Goal: Transaction & Acquisition: Register for event/course

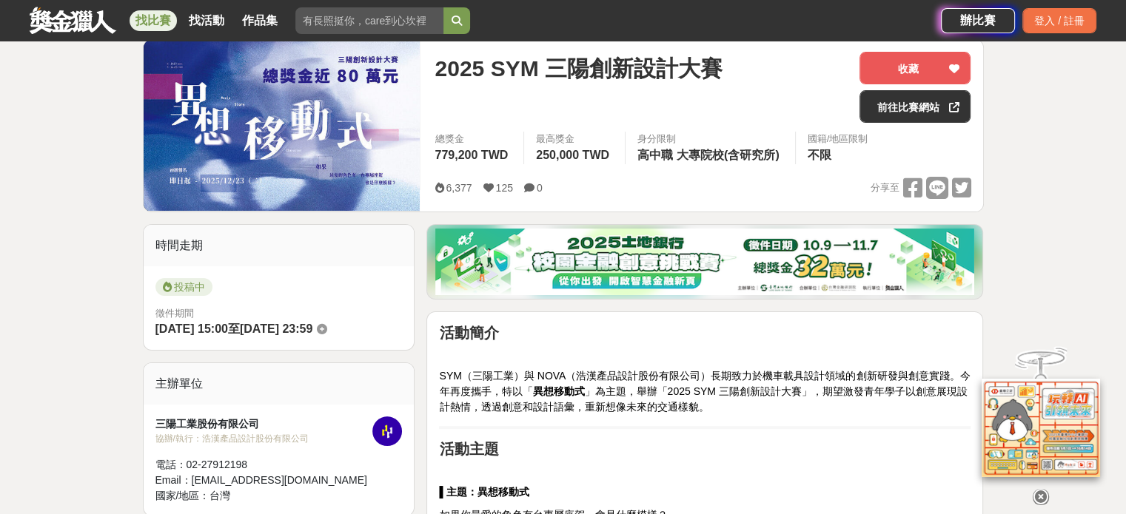
scroll to position [148, 0]
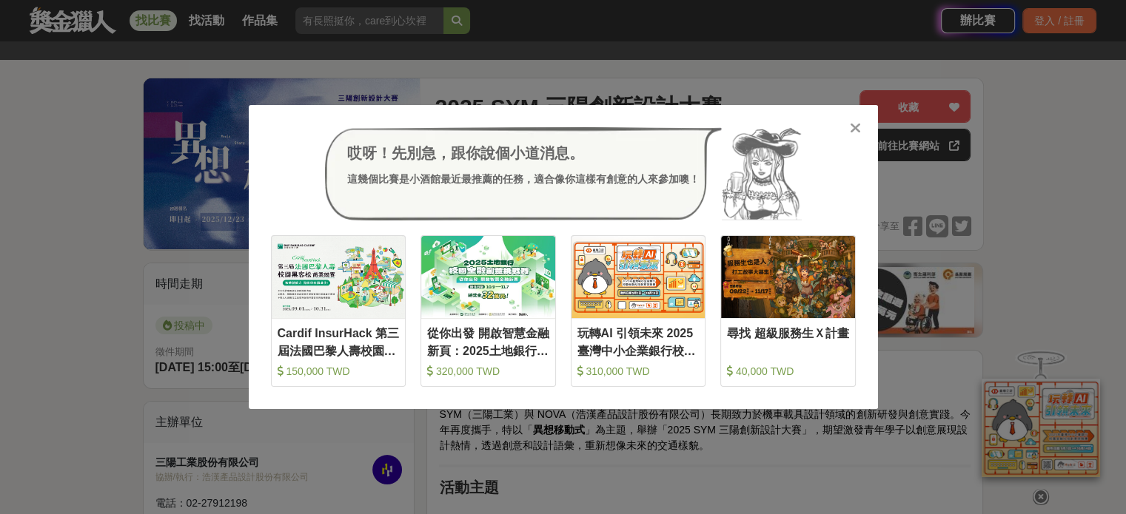
click at [363, 161] on div "哎呀！先別急，跟你說個小道消息。" at bounding box center [523, 153] width 352 height 22
click at [853, 123] on icon at bounding box center [855, 128] width 11 height 15
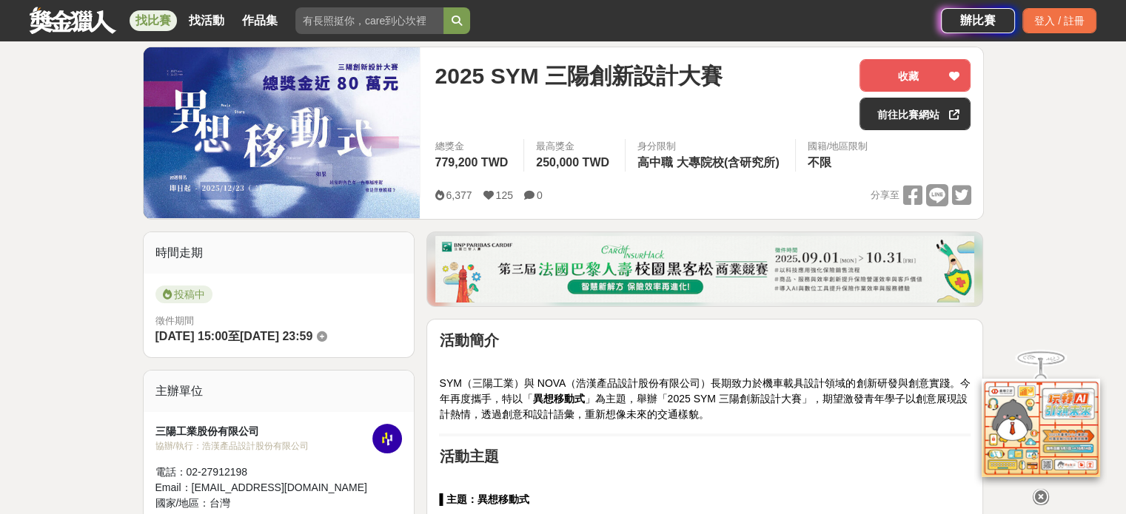
scroll to position [222, 0]
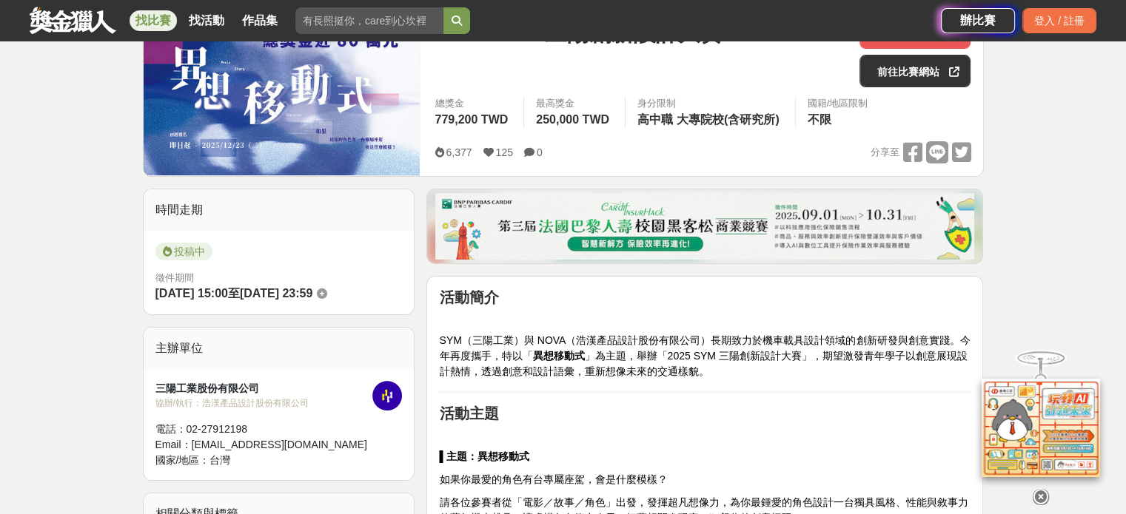
click at [1037, 494] on icon at bounding box center [1041, 497] width 16 height 16
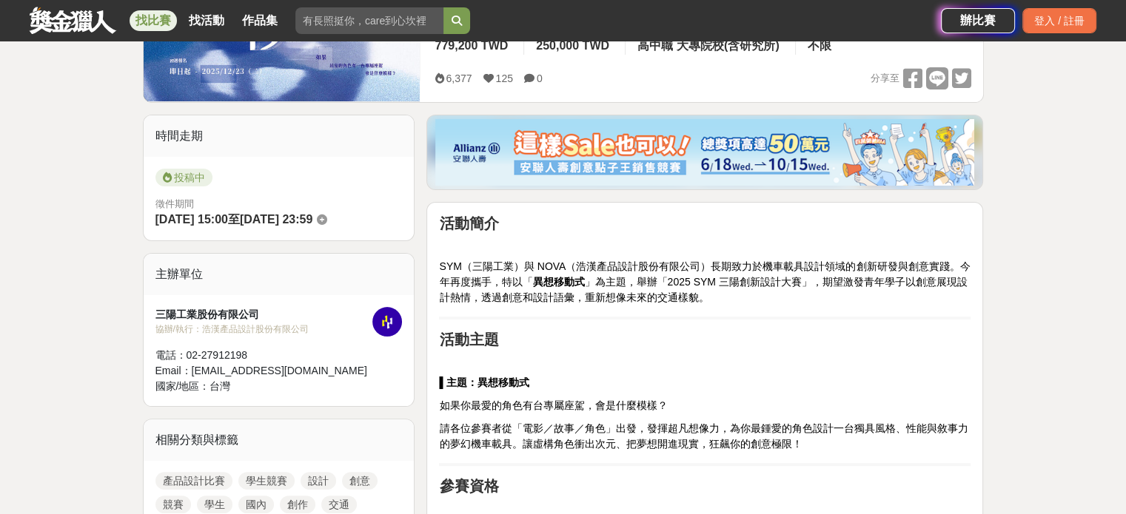
scroll to position [0, 0]
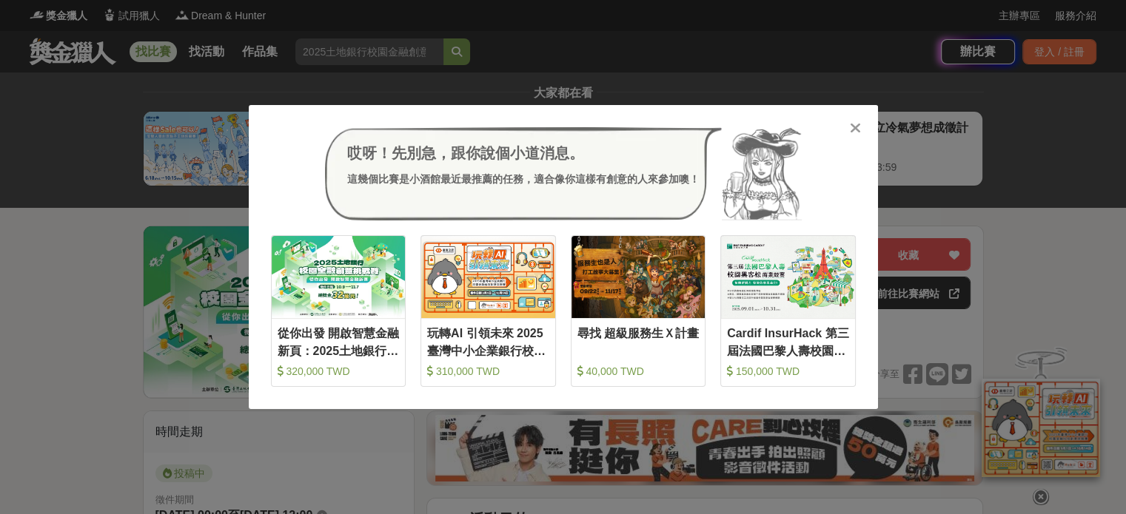
click at [848, 134] on div at bounding box center [855, 127] width 15 height 15
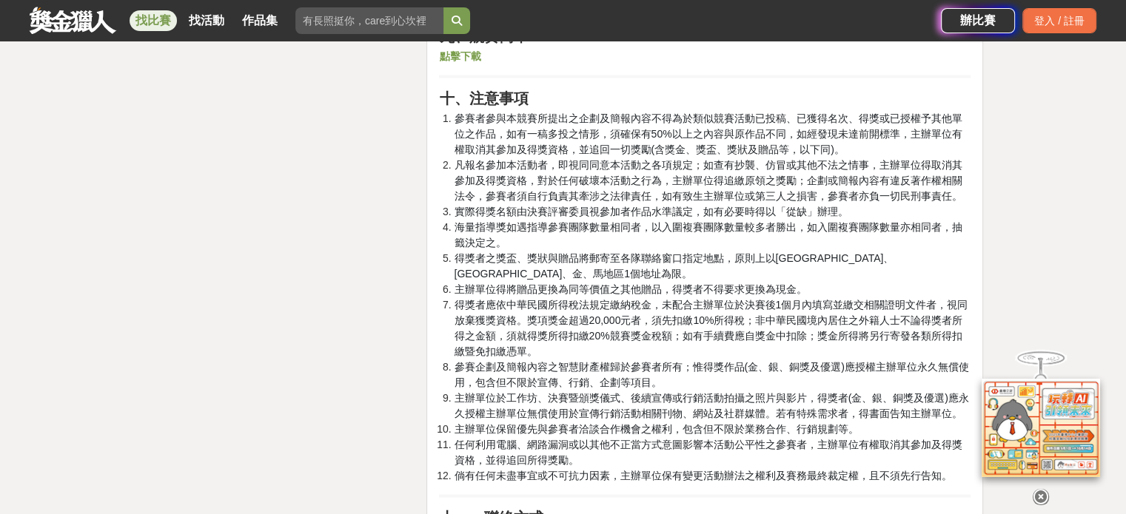
scroll to position [2813, 0]
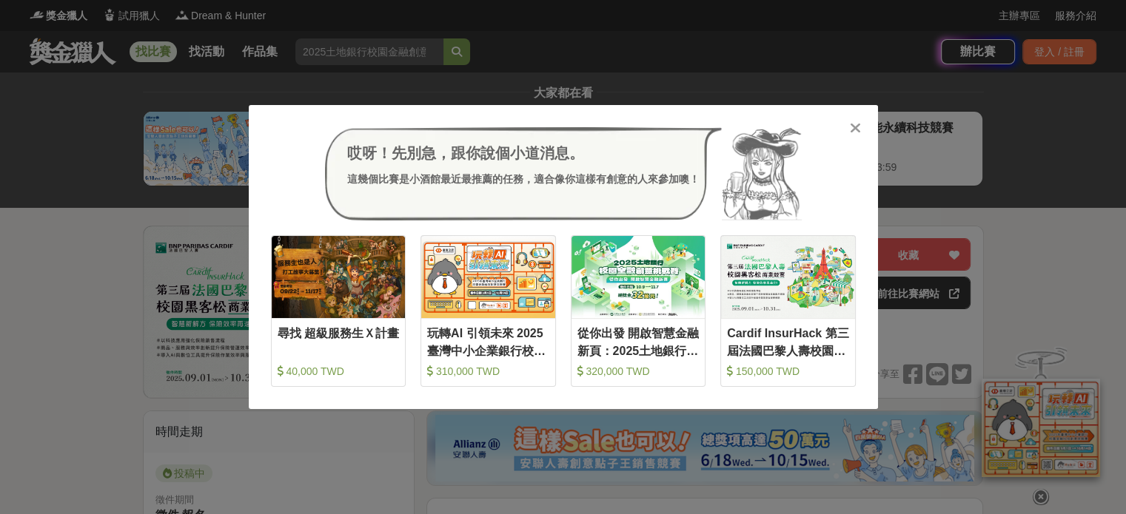
click at [860, 126] on icon at bounding box center [855, 128] width 11 height 15
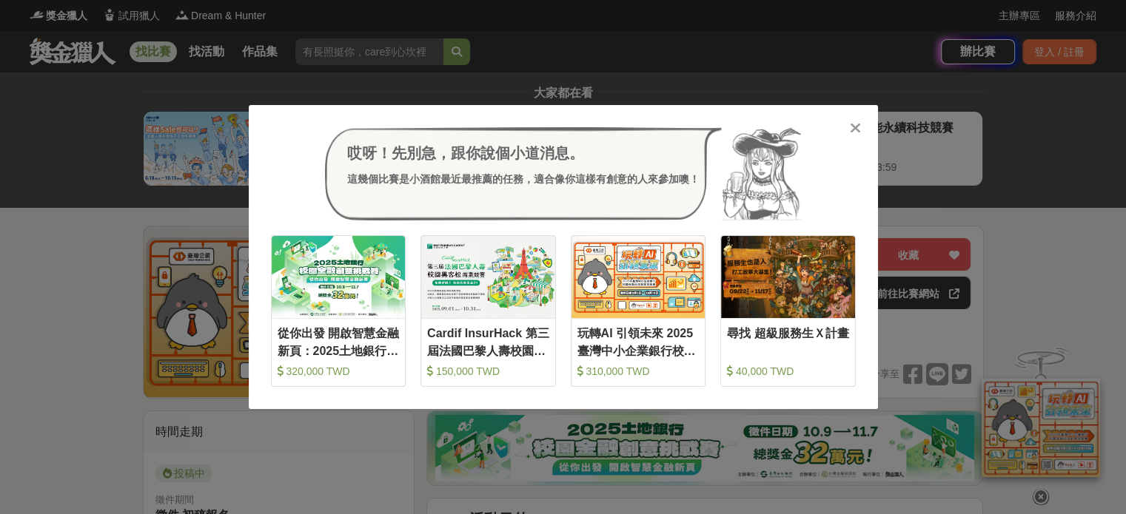
click at [850, 122] on icon at bounding box center [855, 128] width 11 height 15
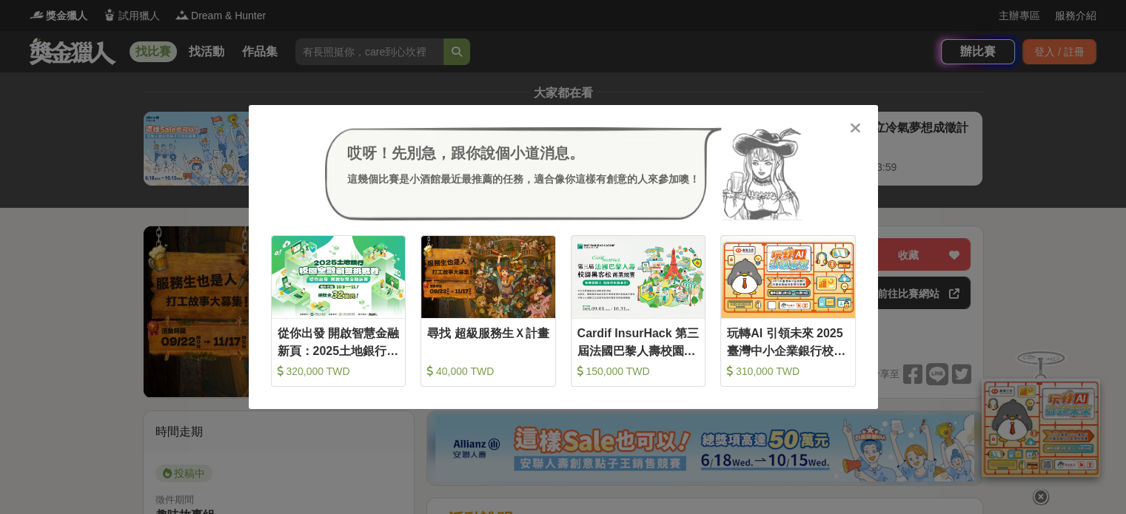
click at [848, 134] on div at bounding box center [855, 127] width 15 height 15
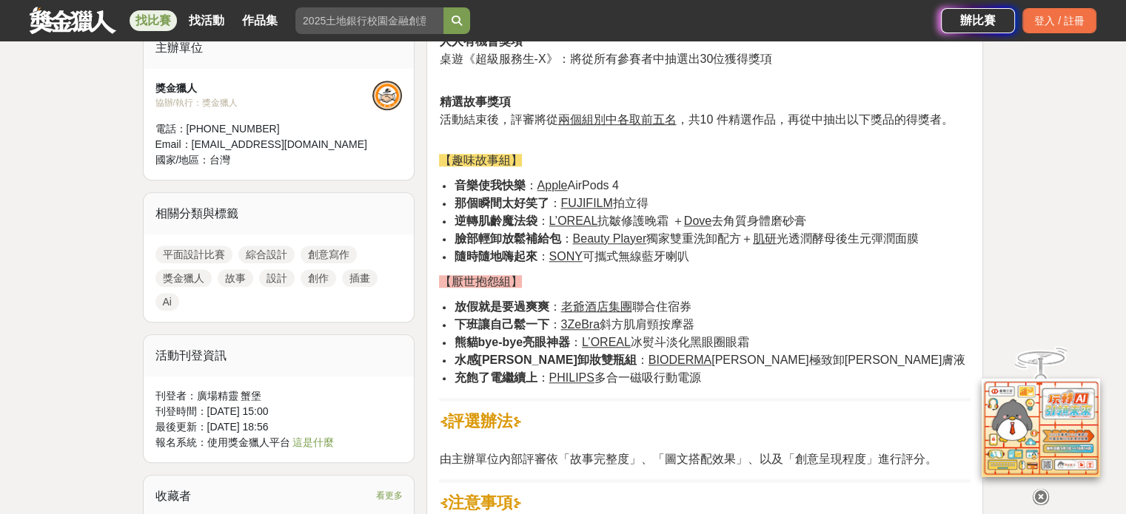
scroll to position [1264, 0]
click at [1042, 495] on icon at bounding box center [1041, 497] width 16 height 16
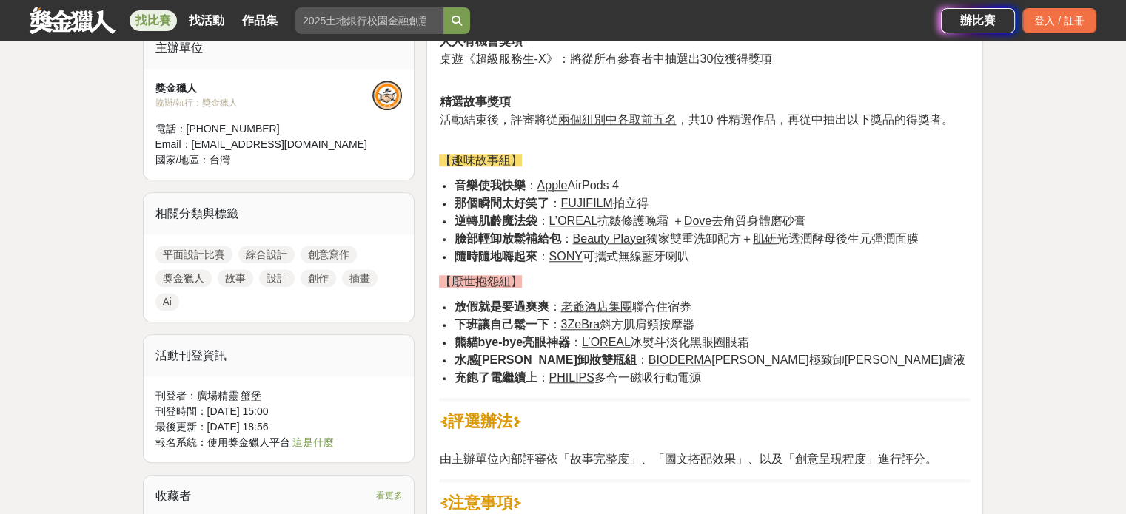
click at [586, 221] on u "L’OREAL" at bounding box center [573, 221] width 49 height 13
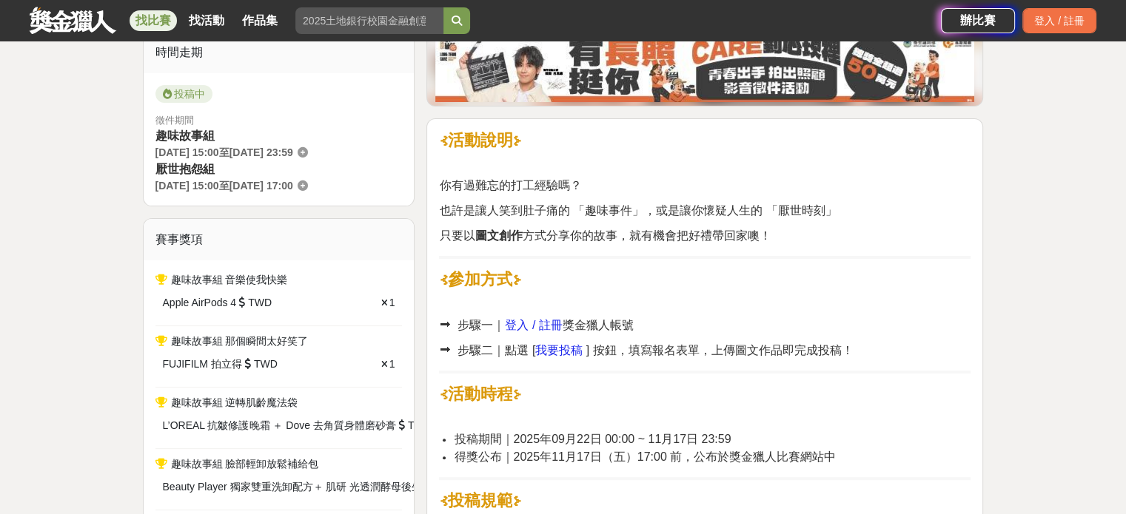
scroll to position [376, 0]
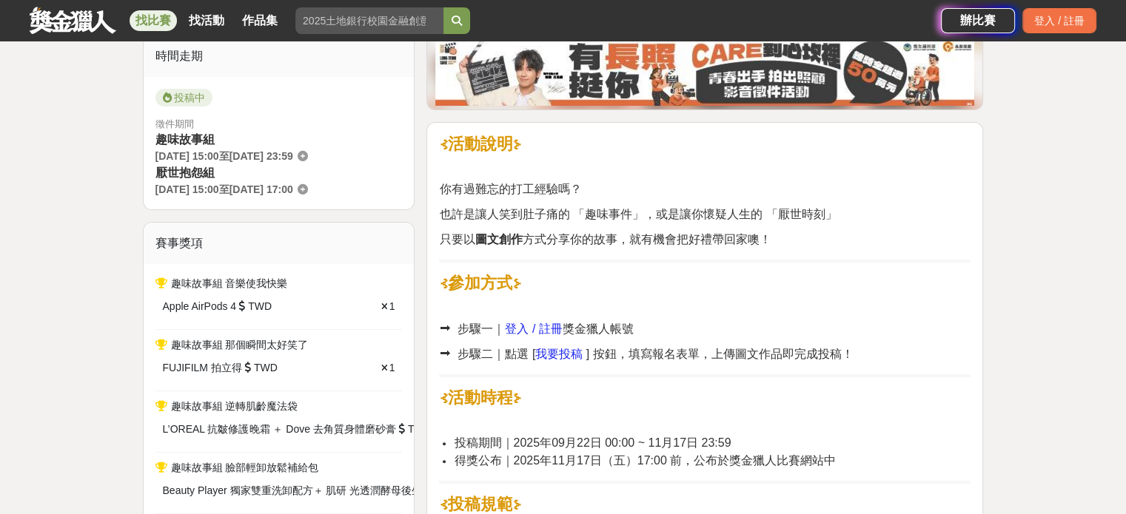
click at [78, 20] on link at bounding box center [73, 20] width 90 height 28
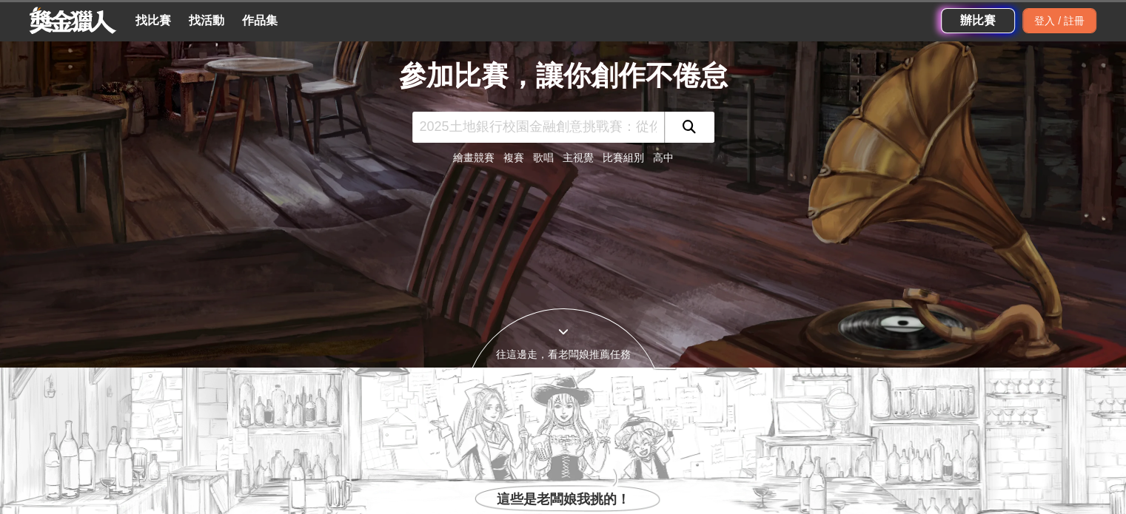
scroll to position [148, 0]
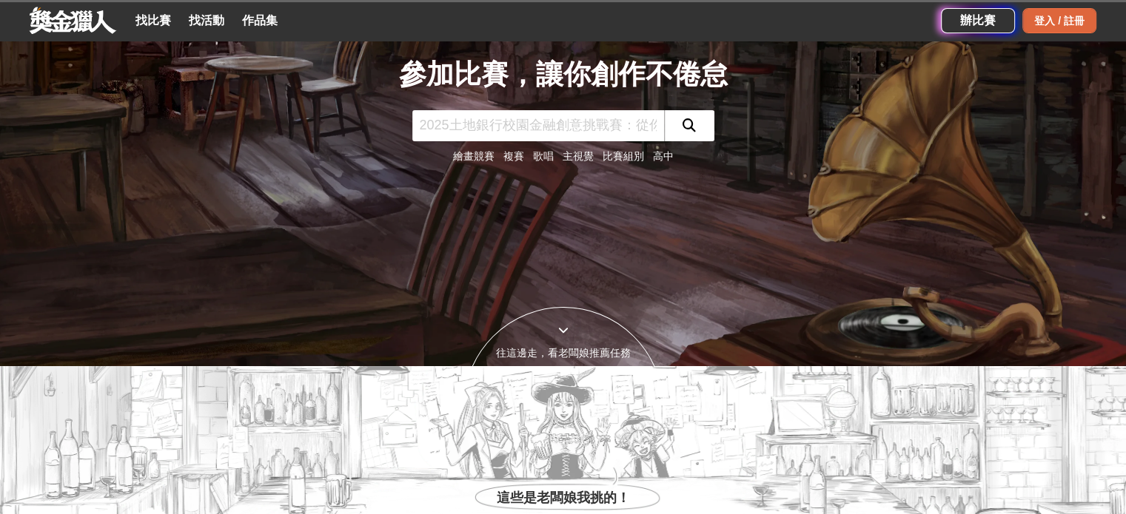
click at [1037, 11] on div "登入 / 註冊" at bounding box center [1059, 20] width 74 height 25
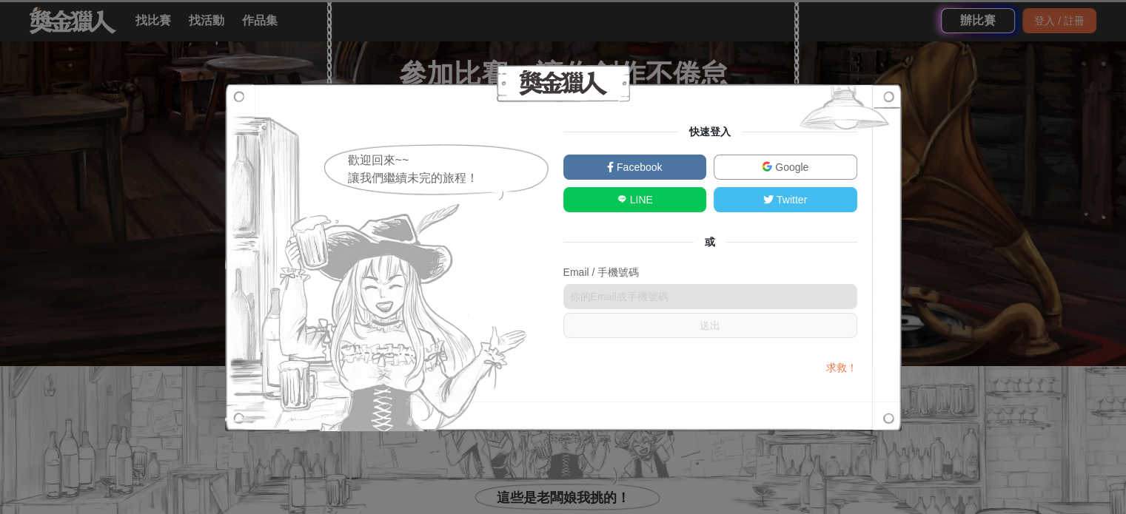
click at [759, 159] on link "Google" at bounding box center [786, 167] width 144 height 25
